Goal: Task Accomplishment & Management: Use online tool/utility

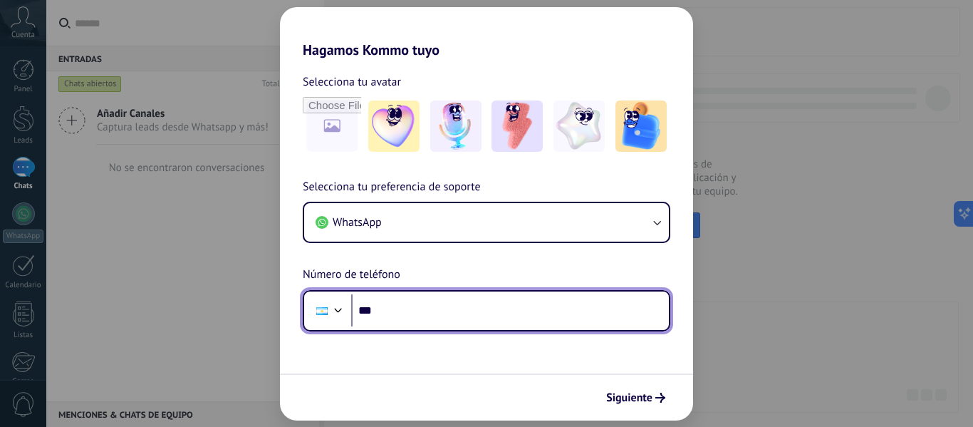
click at [514, 318] on input "***" at bounding box center [510, 310] width 318 height 33
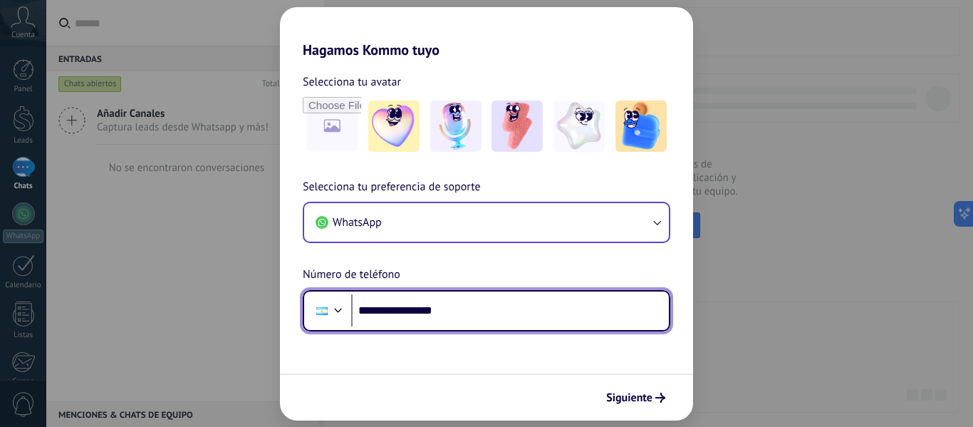
type input "**********"
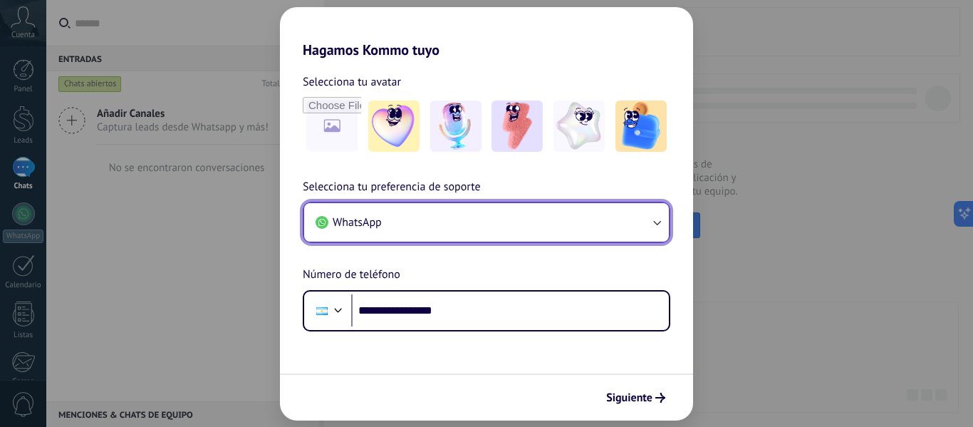
click at [443, 230] on button "WhatsApp" at bounding box center [486, 222] width 365 height 38
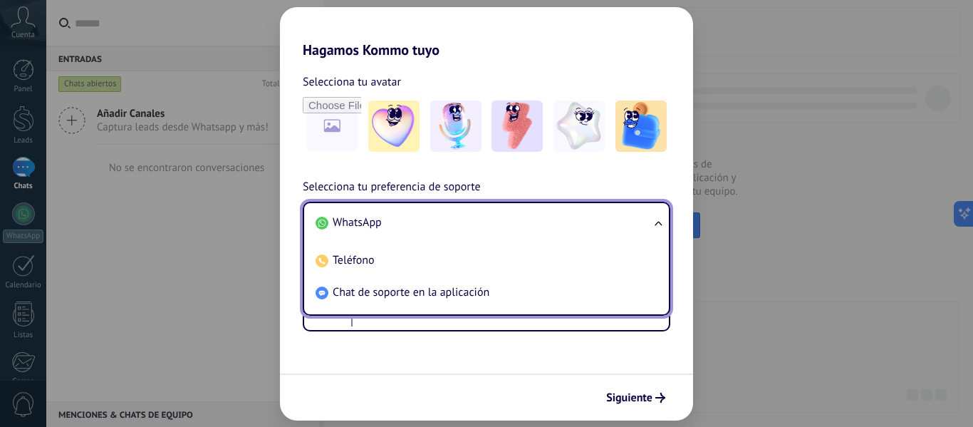
click at [422, 228] on li "WhatsApp" at bounding box center [484, 223] width 348 height 32
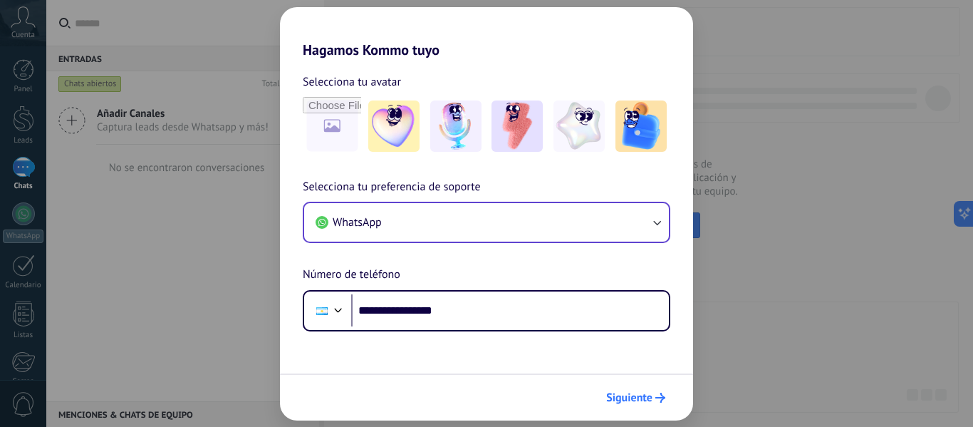
click at [644, 398] on span "Siguiente" at bounding box center [629, 397] width 46 height 10
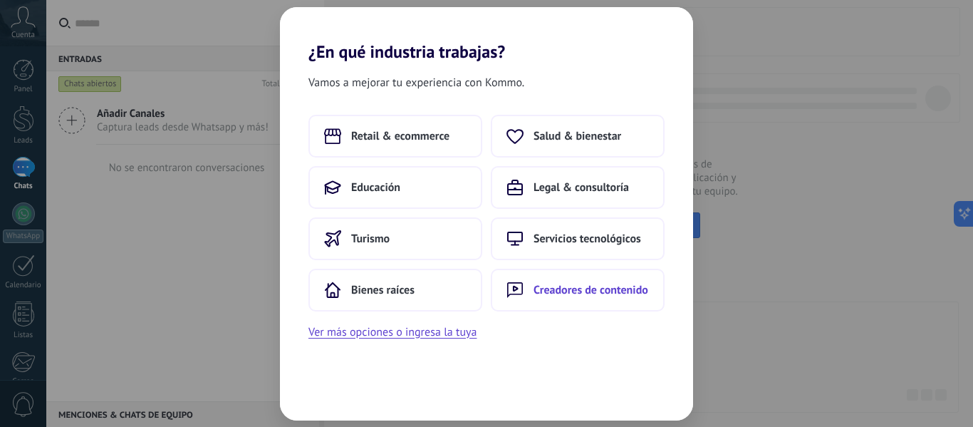
click at [570, 288] on span "Creadores de contenido" at bounding box center [590, 290] width 115 height 14
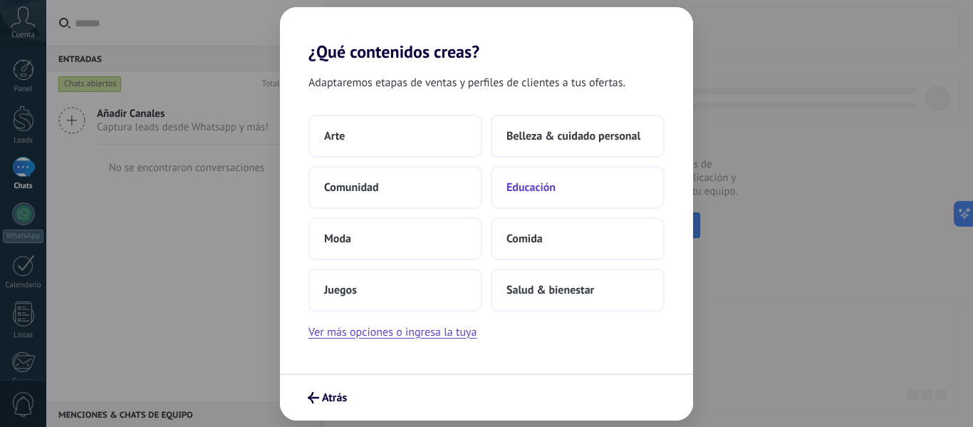
click at [528, 187] on span "Educación" at bounding box center [530, 187] width 49 height 14
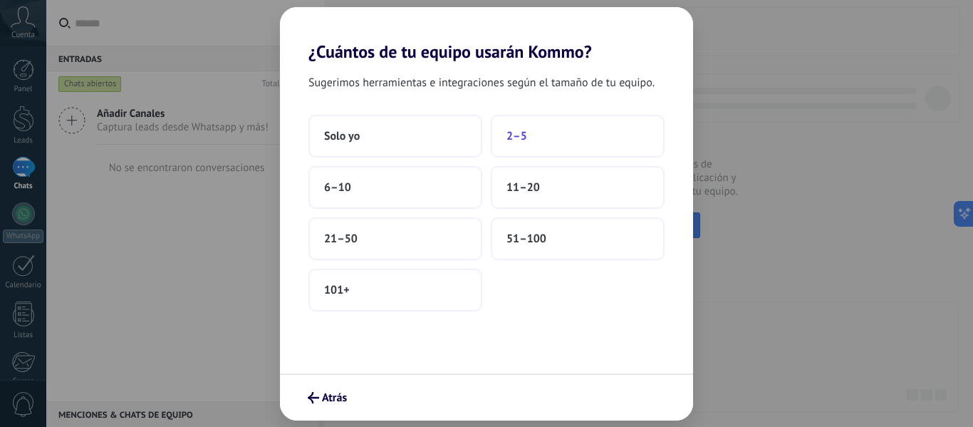
click at [562, 127] on button "2–5" at bounding box center [578, 136] width 174 height 43
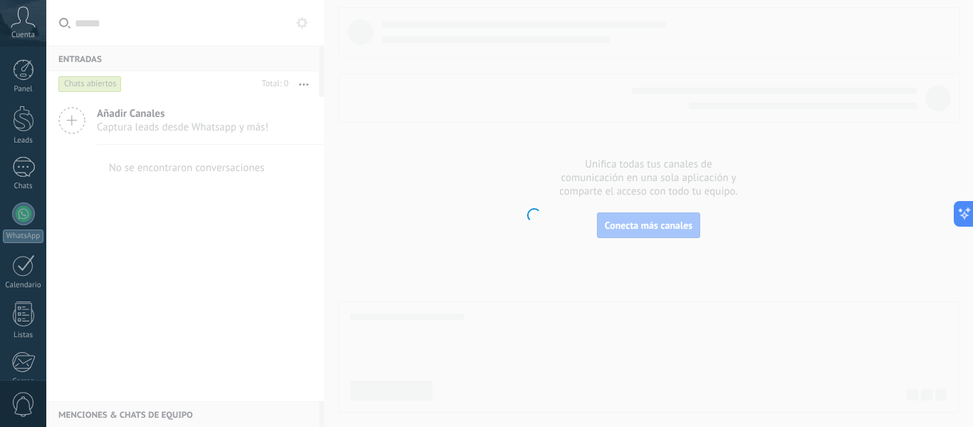
scroll to position [166, 0]
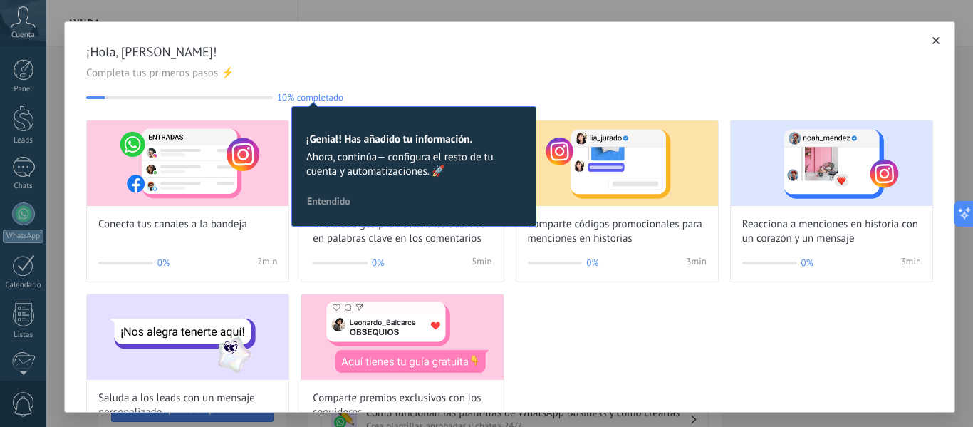
scroll to position [166, 0]
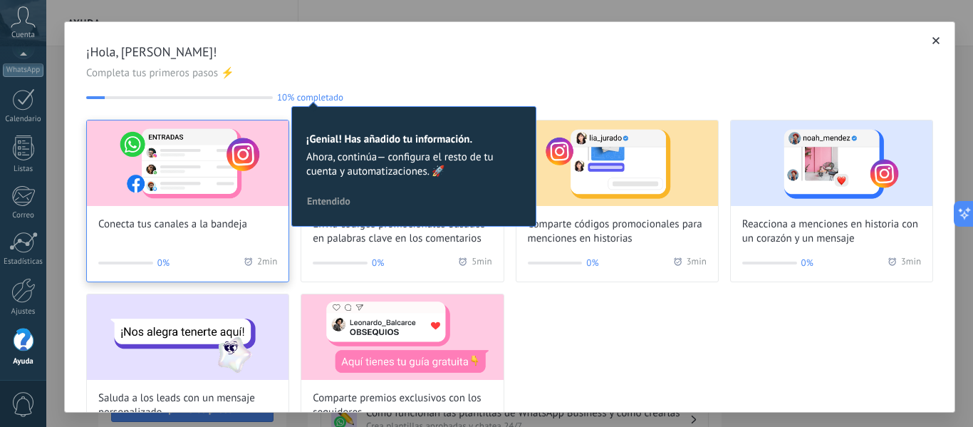
click at [221, 204] on img at bounding box center [188, 162] width 202 height 85
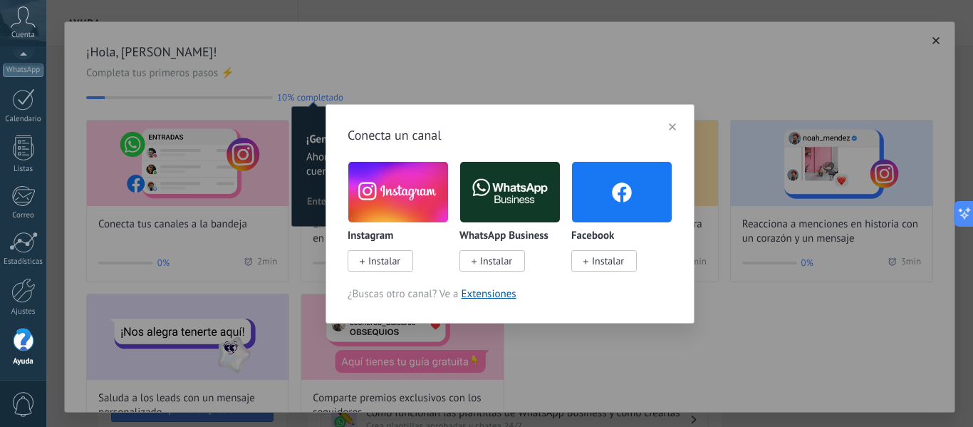
click at [378, 260] on span "Instalar" at bounding box center [384, 260] width 32 height 13
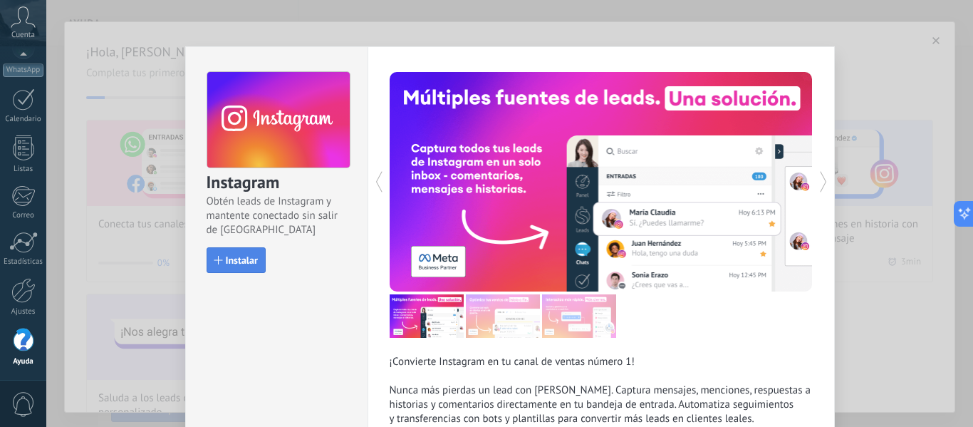
click at [220, 256] on span "Instalar" at bounding box center [235, 260] width 43 height 10
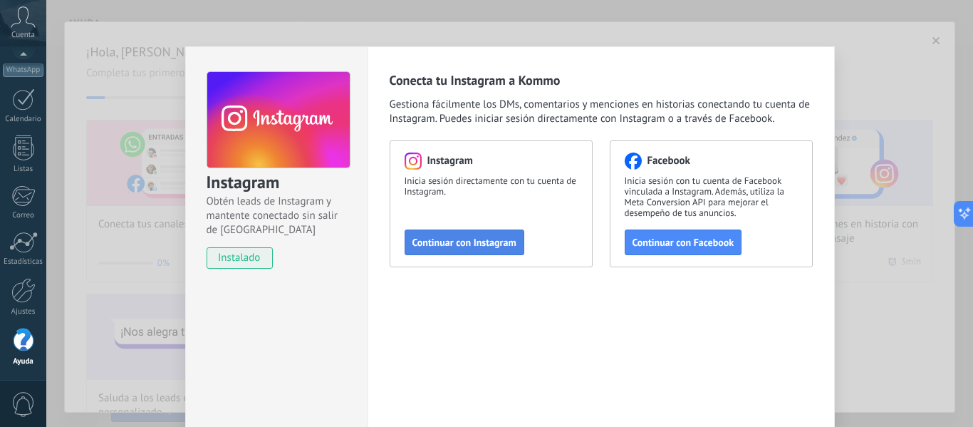
click at [480, 245] on span "Continuar con Instagram" at bounding box center [464, 242] width 104 height 10
